Goal: Check status

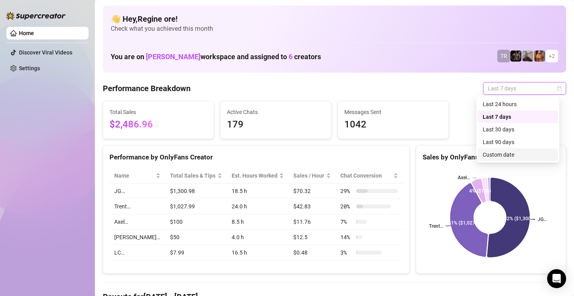
click at [517, 160] on div "Custom date" at bounding box center [518, 155] width 80 height 13
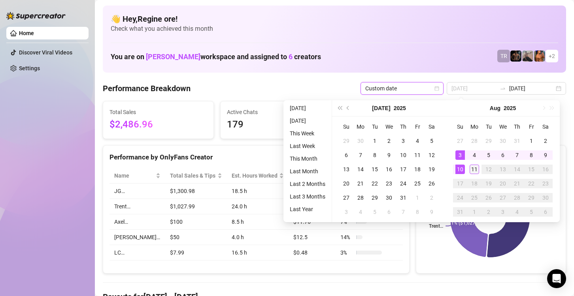
type input "[DATE]"
click at [473, 167] on div "11" at bounding box center [474, 169] width 9 height 9
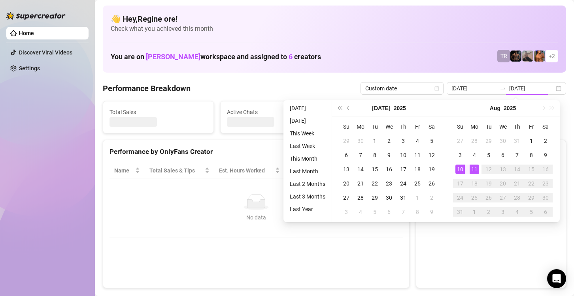
type input "[DATE]"
